Goal: Navigation & Orientation: Find specific page/section

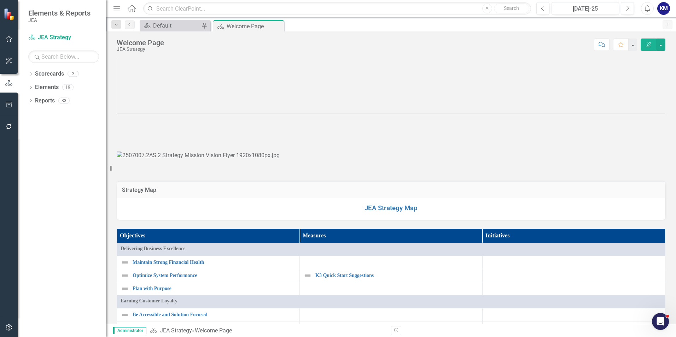
scroll to position [35, 0]
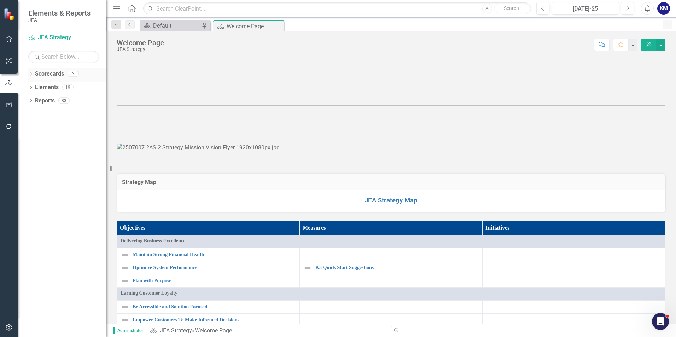
click at [29, 75] on icon "Dropdown" at bounding box center [30, 75] width 5 height 4
click at [57, 89] on link "JEA Strategy" at bounding box center [72, 87] width 67 height 8
click at [33, 85] on icon "Dropdown" at bounding box center [34, 87] width 5 height 4
click at [57, 102] on link "Finance" at bounding box center [76, 101] width 60 height 8
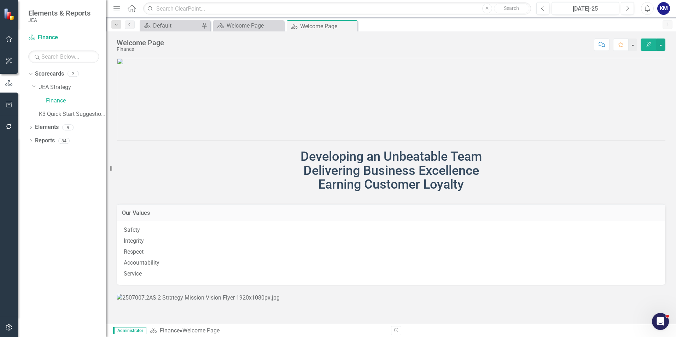
click at [125, 231] on p "Safety" at bounding box center [391, 231] width 535 height 10
click at [63, 86] on link "JEA Strategy" at bounding box center [72, 87] width 67 height 8
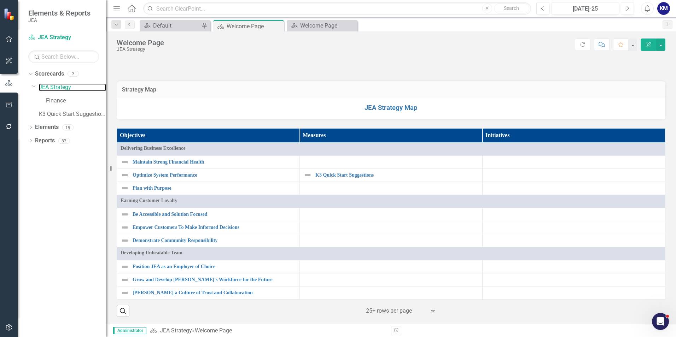
scroll to position [565, 0]
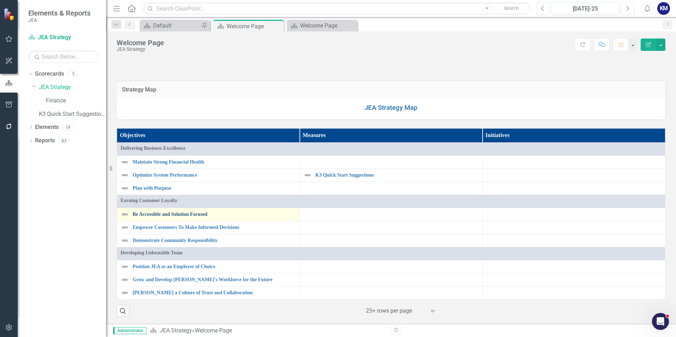
click at [158, 213] on link "Be Accessible and Solution Focused" at bounding box center [214, 214] width 163 height 5
